Goal: Information Seeking & Learning: Understand process/instructions

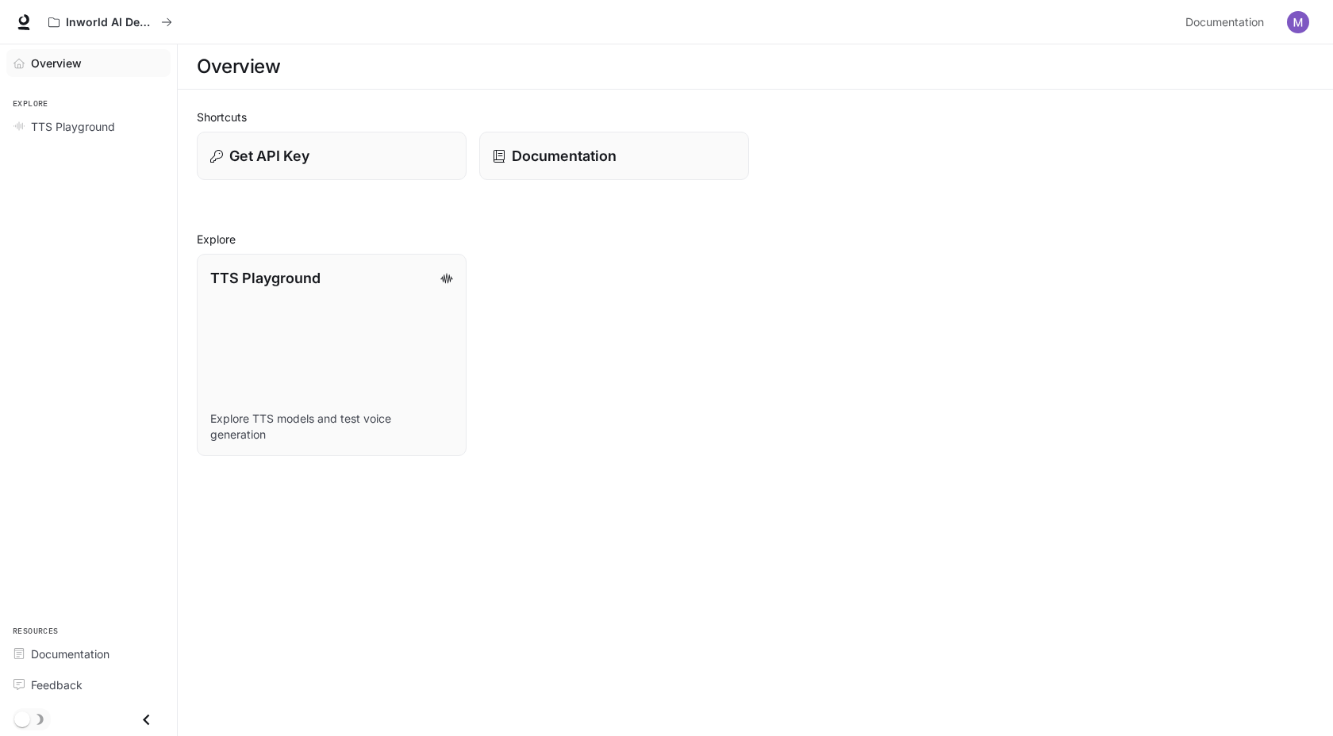
click at [63, 61] on span "Overview" at bounding box center [56, 63] width 51 height 17
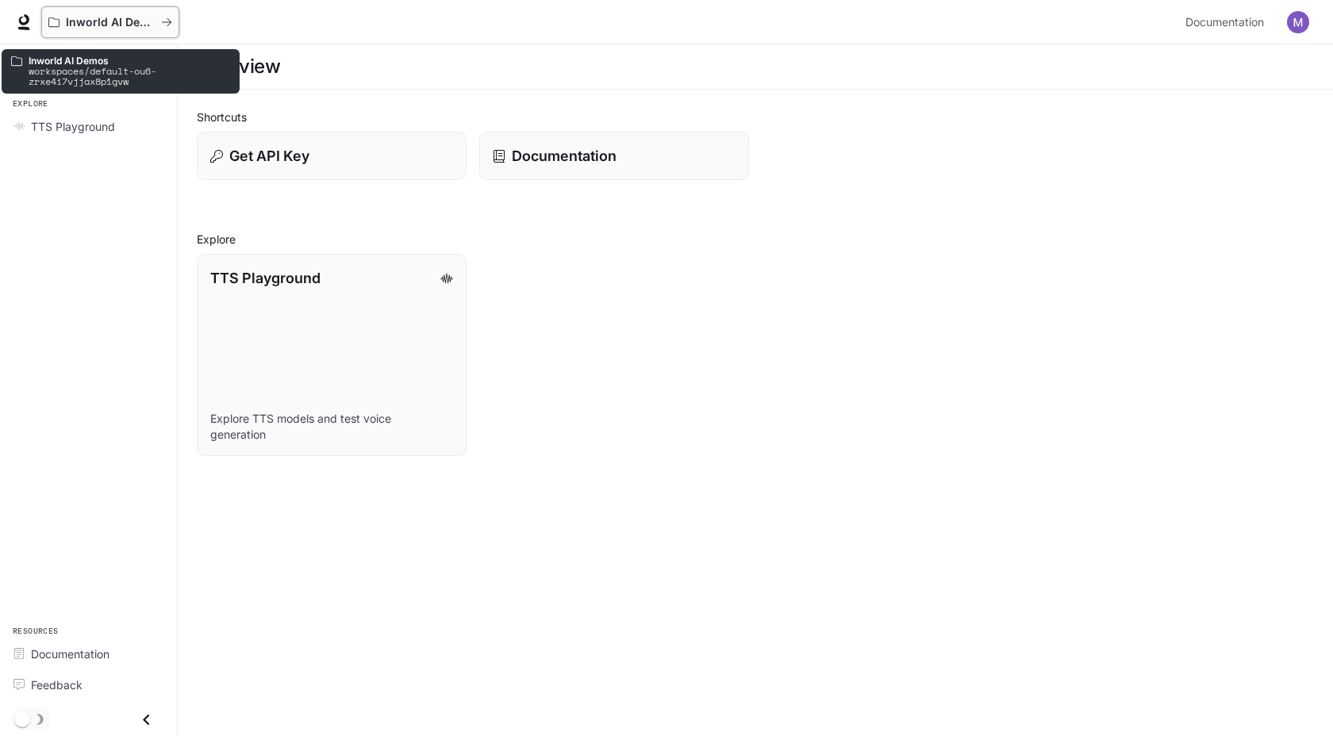
click at [85, 26] on p "Inworld AI Demos" at bounding box center [110, 22] width 89 height 13
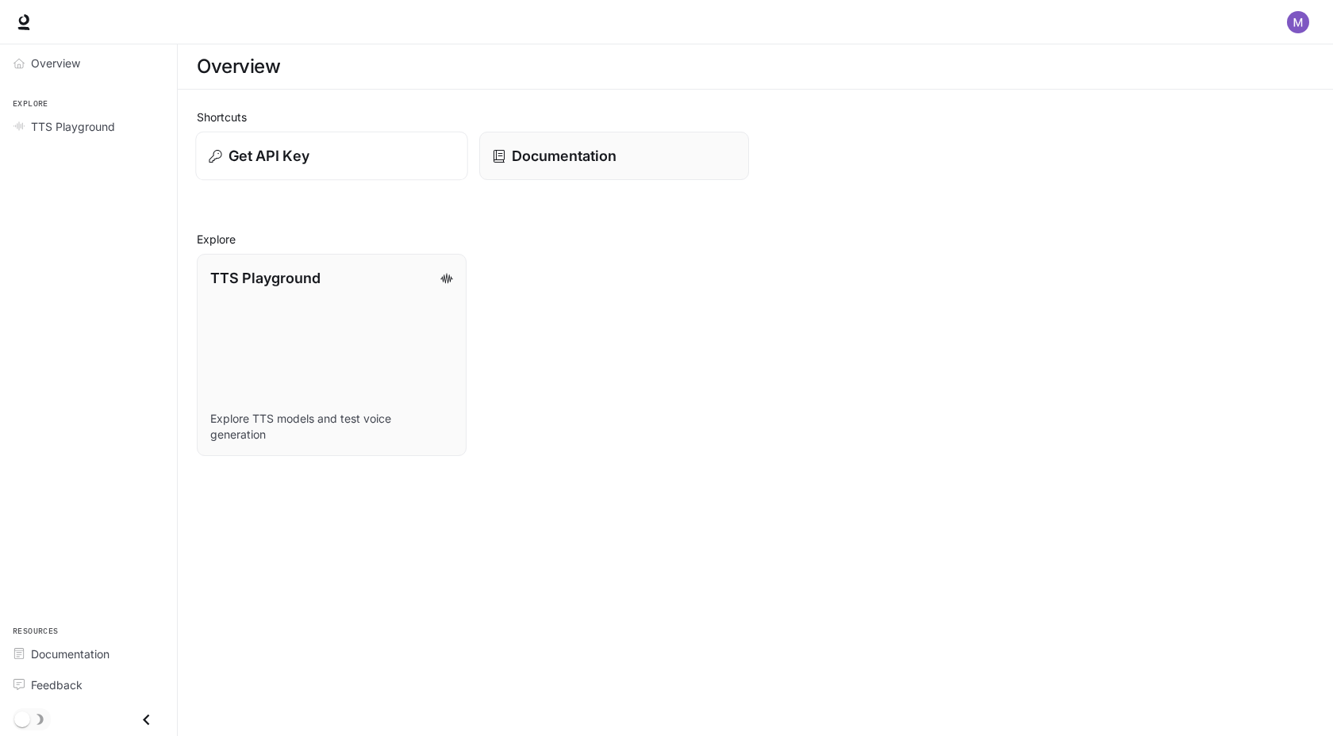
click at [297, 158] on p "Get API Key" at bounding box center [269, 155] width 81 height 21
click at [25, 25] on icon at bounding box center [24, 22] width 16 height 16
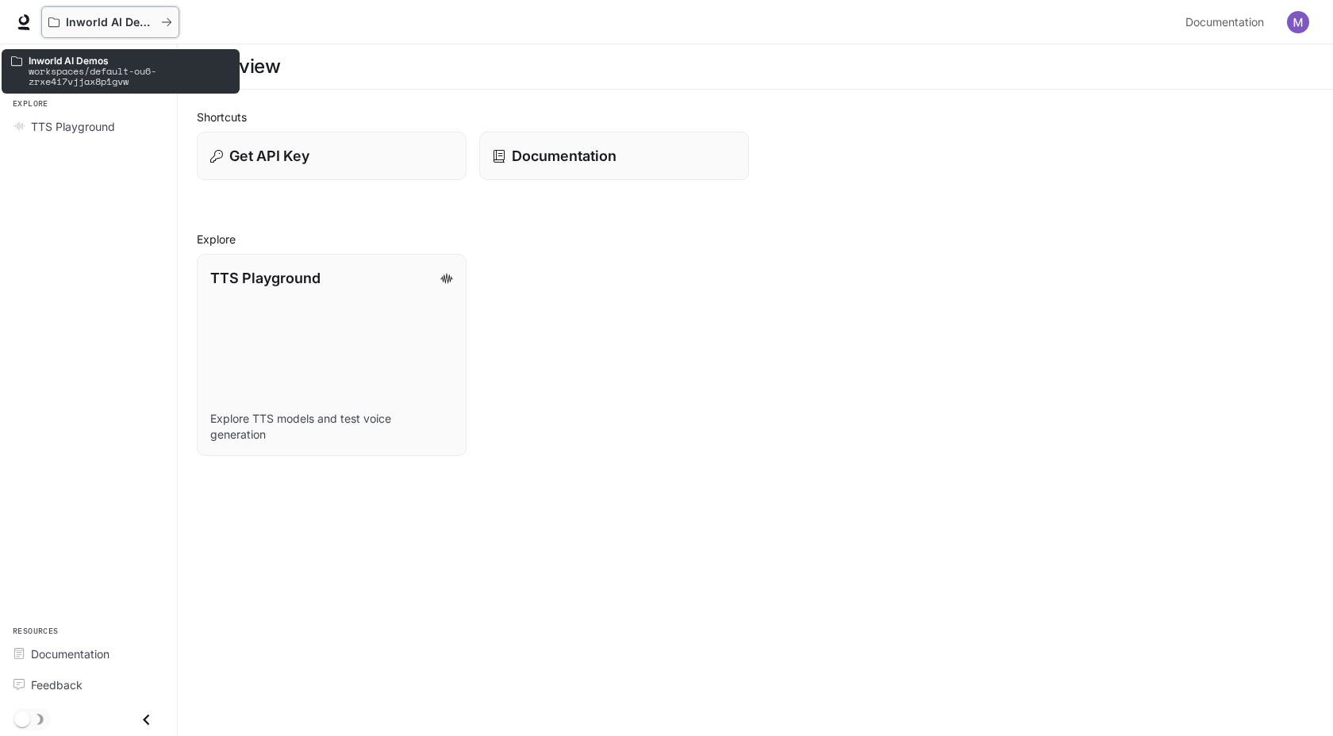
click at [173, 21] on button "Inworld AI Demos" at bounding box center [110, 22] width 138 height 32
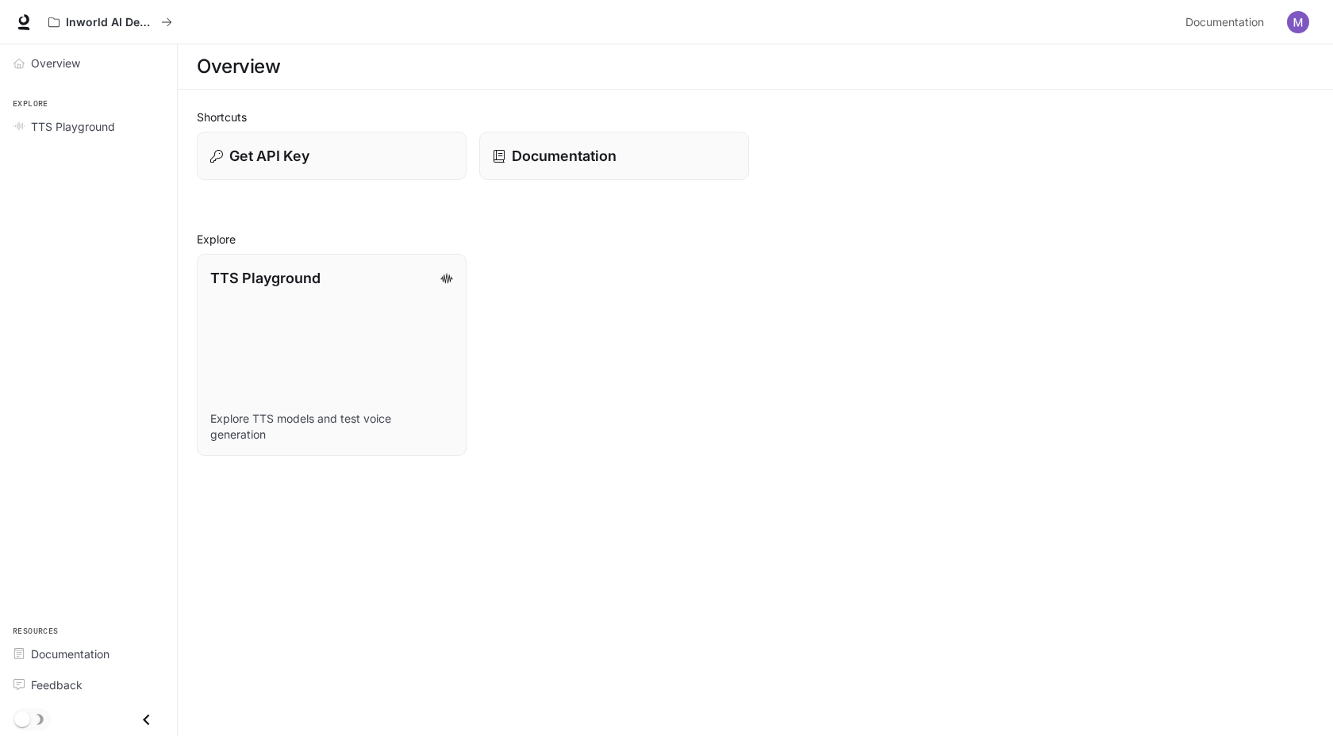
click at [144, 717] on icon "Close drawer" at bounding box center [146, 719] width 6 height 11
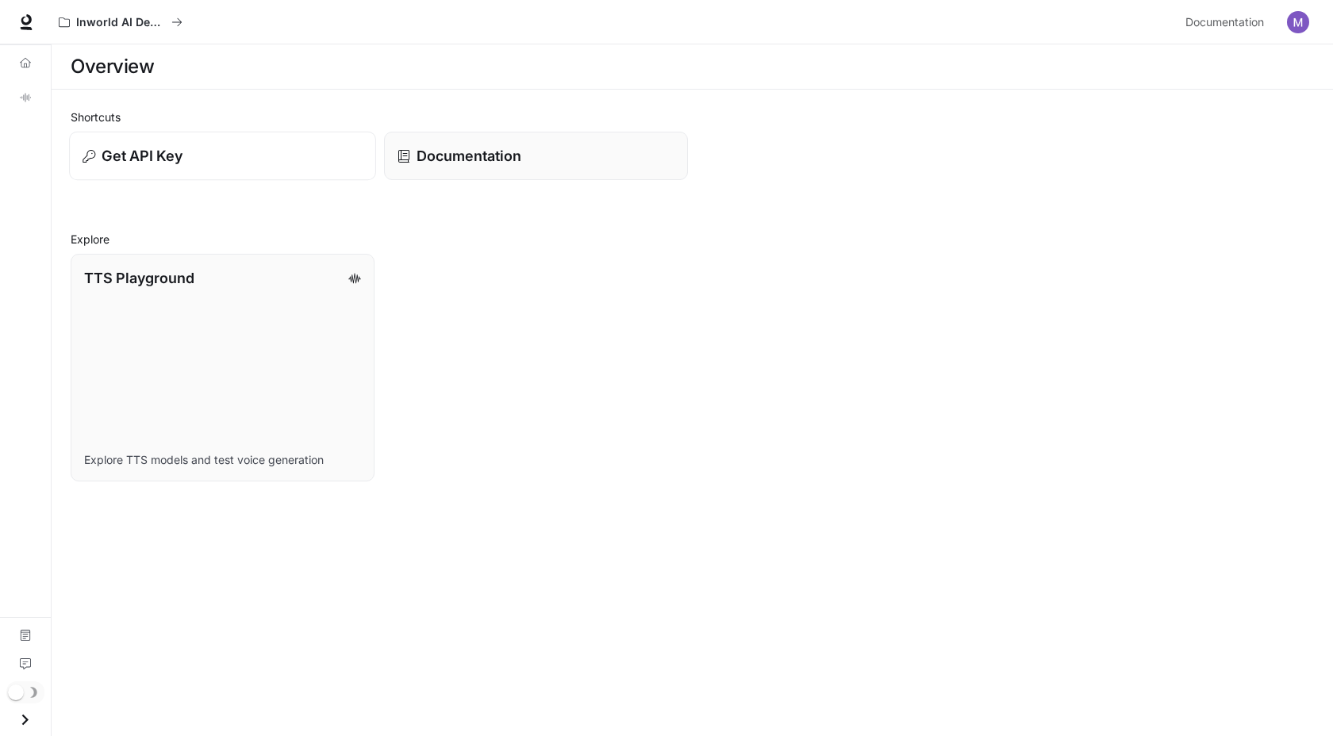
click at [156, 164] on p "Get API Key" at bounding box center [142, 155] width 81 height 21
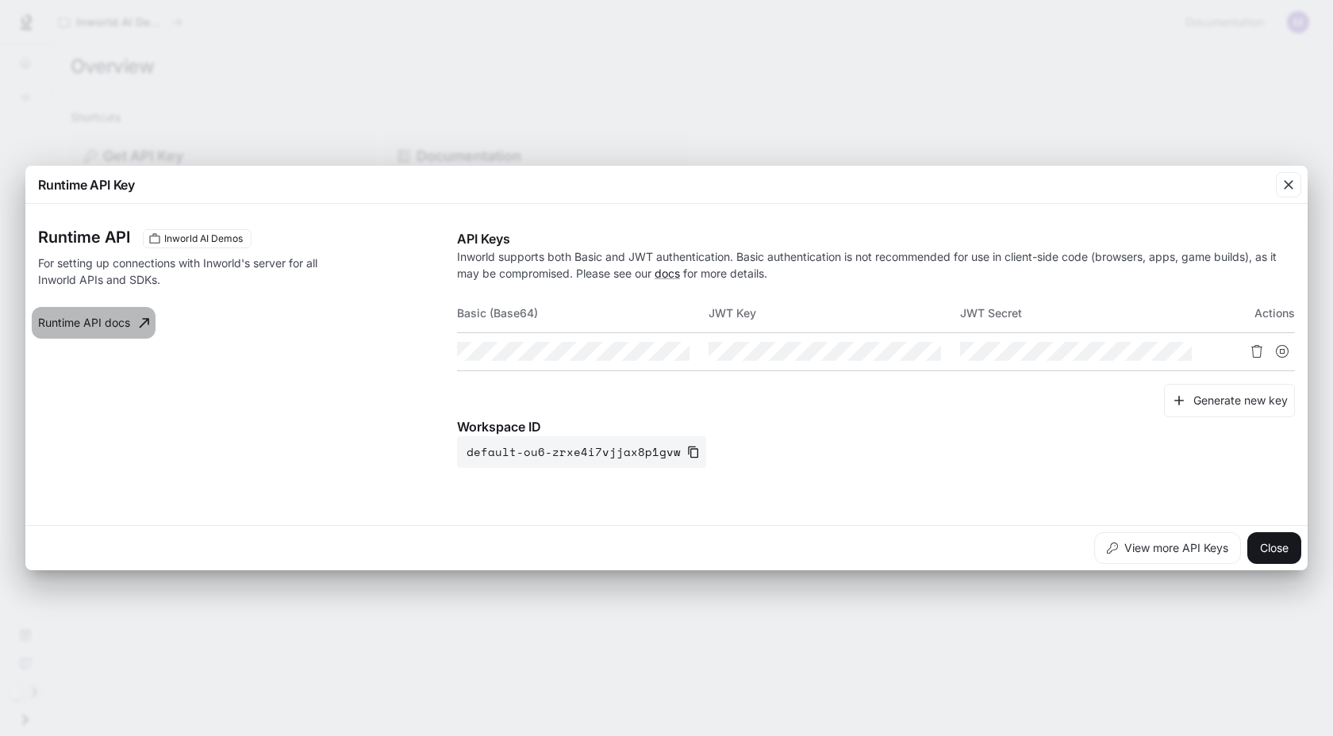
click at [78, 323] on link "Runtime API docs" at bounding box center [94, 323] width 124 height 32
